Goal: Information Seeking & Learning: Learn about a topic

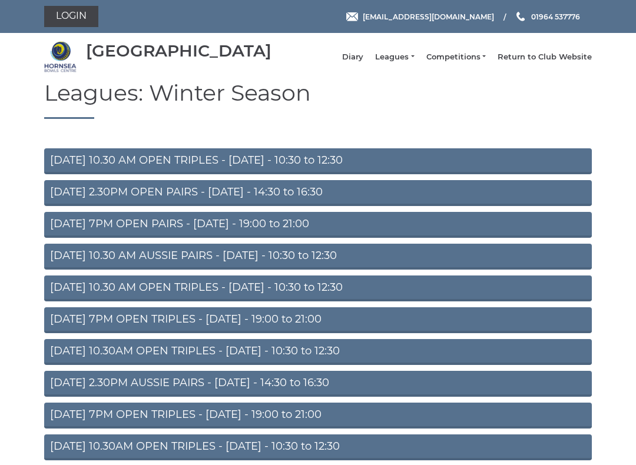
click at [410, 60] on link "Leagues" at bounding box center [394, 57] width 39 height 11
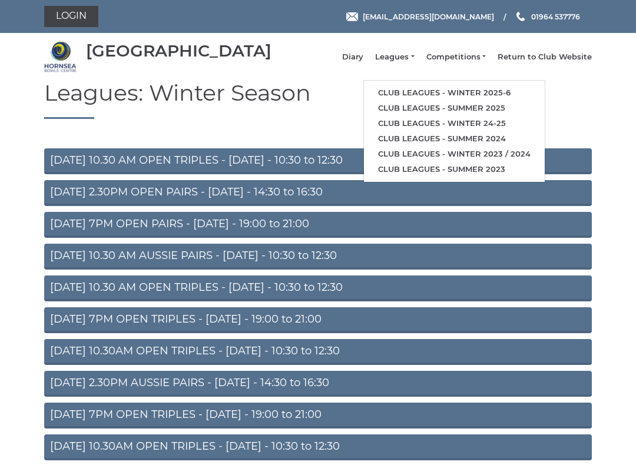
click at [479, 96] on link "Club leagues - Winter 2025-6" at bounding box center [454, 92] width 181 height 15
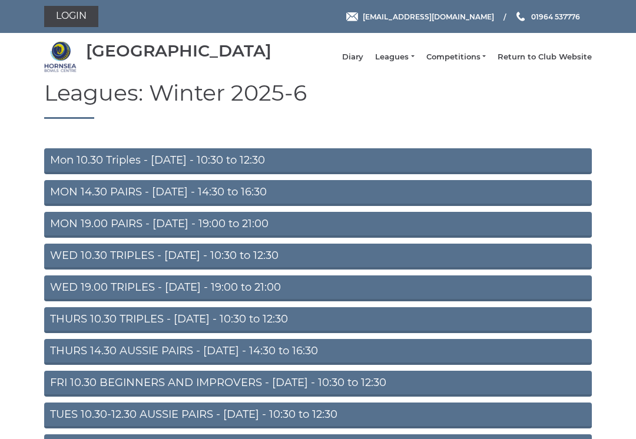
click at [319, 204] on link "MON 14.30 PAIRS - Monday - 14:30 to 16:30" at bounding box center [318, 193] width 548 height 26
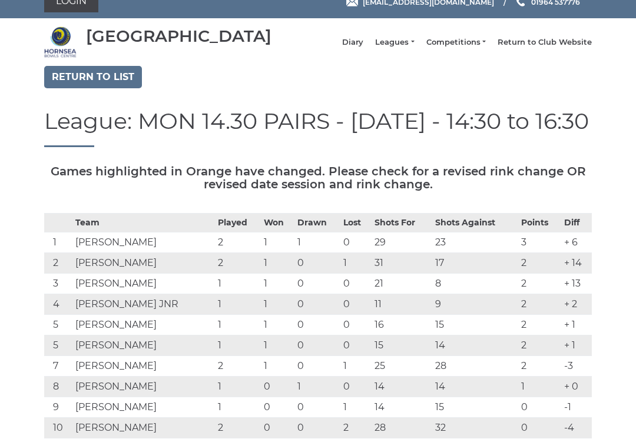
scroll to position [8, 0]
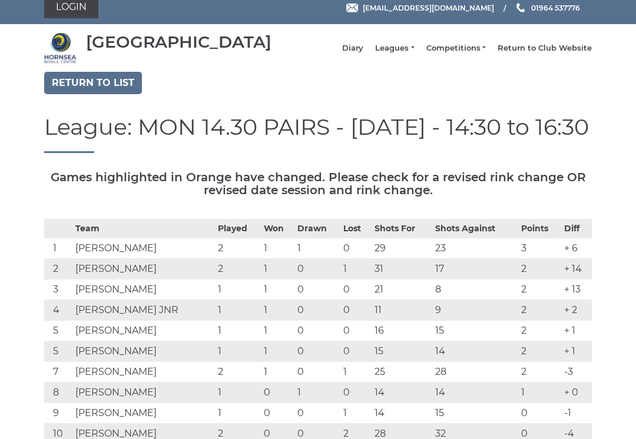
click at [108, 89] on link "Return to list" at bounding box center [93, 83] width 98 height 22
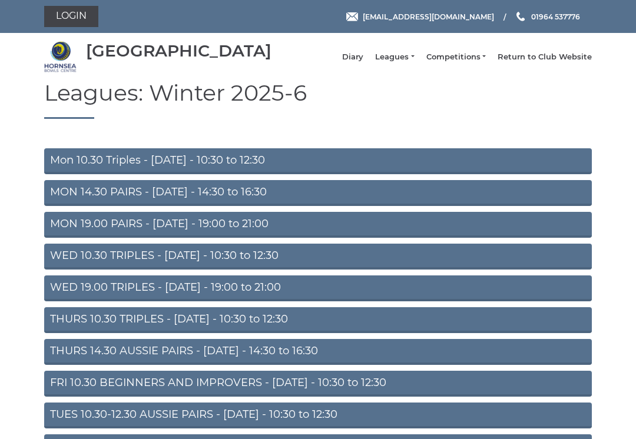
click at [320, 171] on link "Mon 10.30 Triples - Monday - 10:30 to 12:30" at bounding box center [318, 161] width 548 height 26
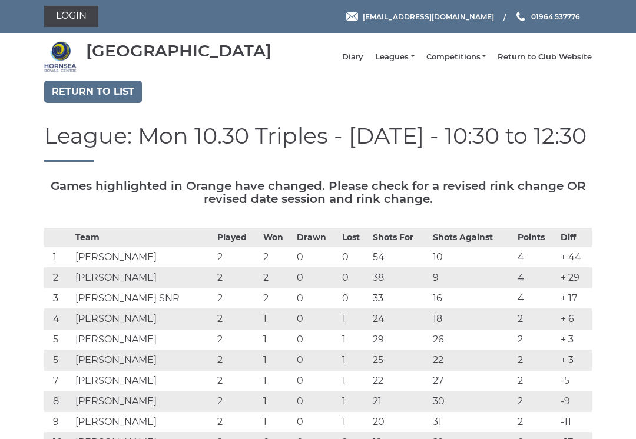
click at [115, 95] on link "Return to list" at bounding box center [93, 92] width 98 height 22
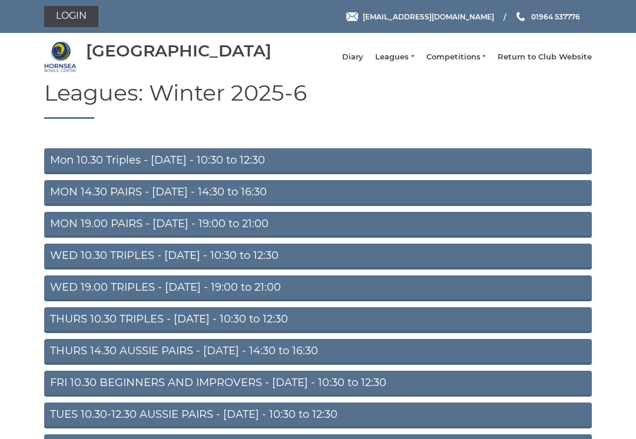
click at [304, 202] on link "MON 14.30 PAIRS - [DATE] - 14:30 to 16:30" at bounding box center [318, 193] width 548 height 26
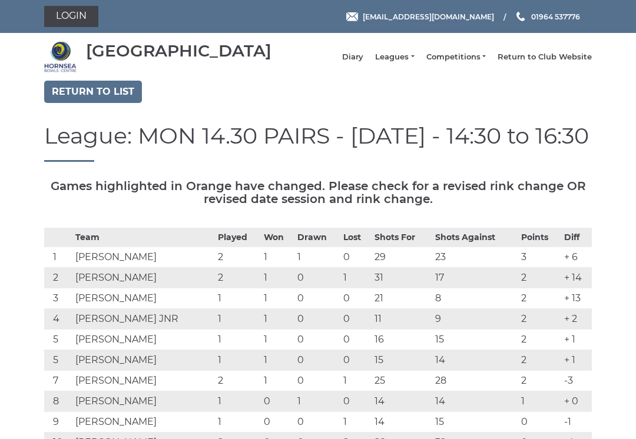
click at [106, 97] on link "Return to list" at bounding box center [93, 92] width 98 height 22
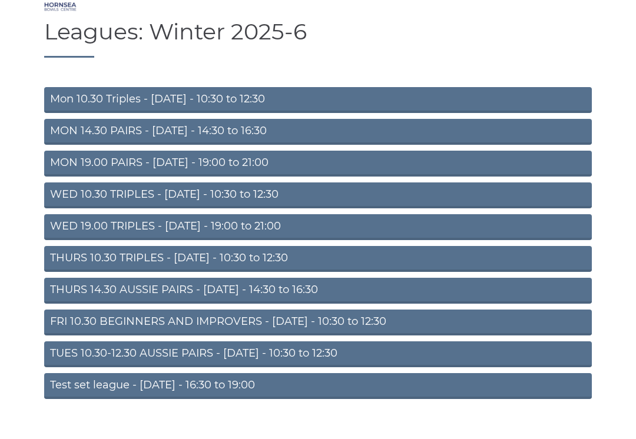
scroll to position [72, 0]
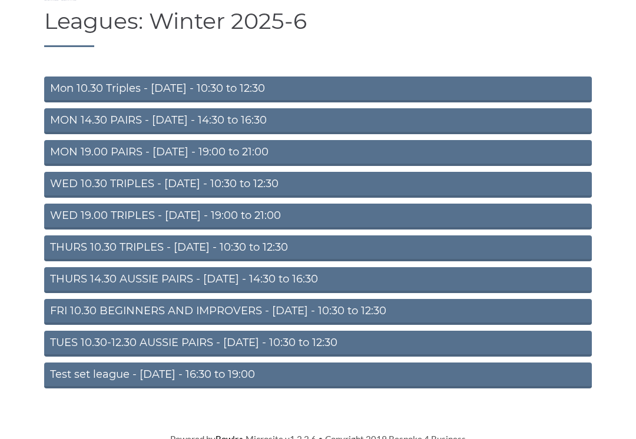
click at [325, 354] on link "TUES 10.30-12.30 AUSSIE PAIRS - Tuesday - 10:30 to 12:30" at bounding box center [318, 344] width 548 height 26
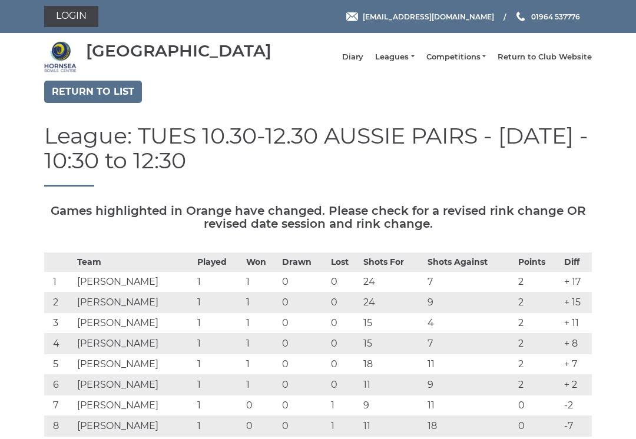
click at [104, 103] on link "Return to list" at bounding box center [93, 92] width 98 height 22
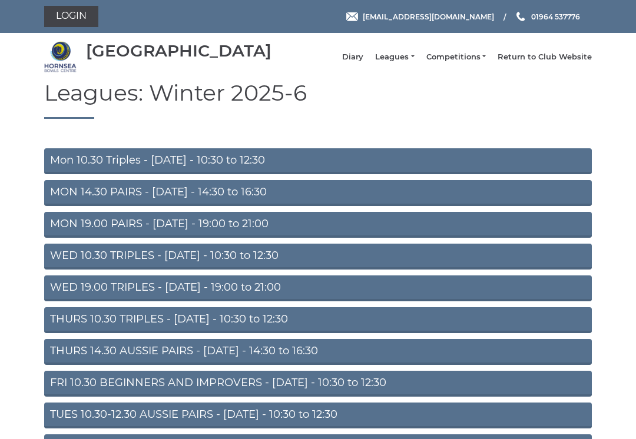
click at [313, 199] on link "MON 14.30 PAIRS - [DATE] - 14:30 to 16:30" at bounding box center [318, 193] width 548 height 26
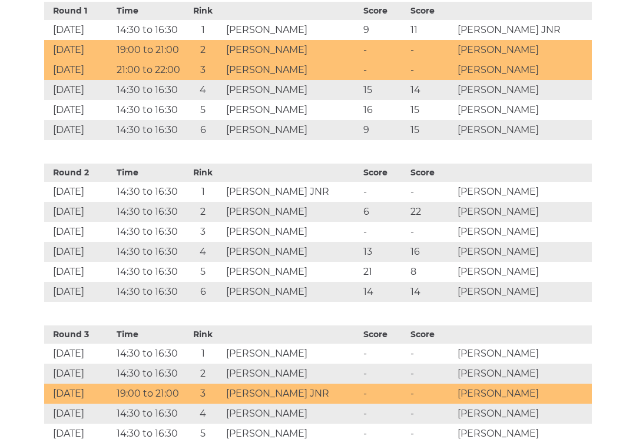
scroll to position [606, 0]
